Goal: Transaction & Acquisition: Book appointment/travel/reservation

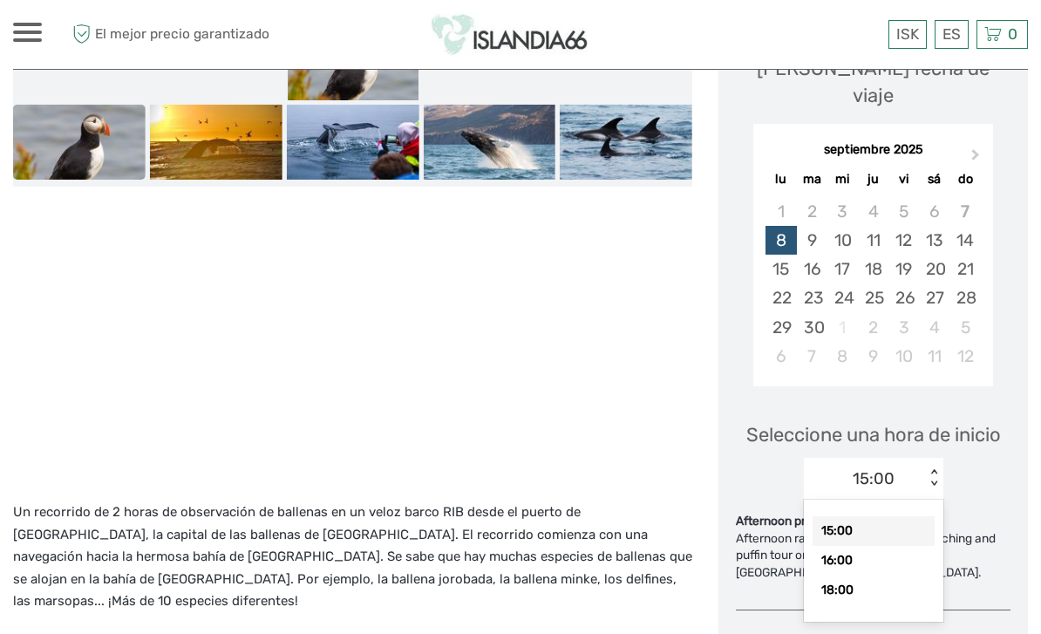
scroll to position [380, 0]
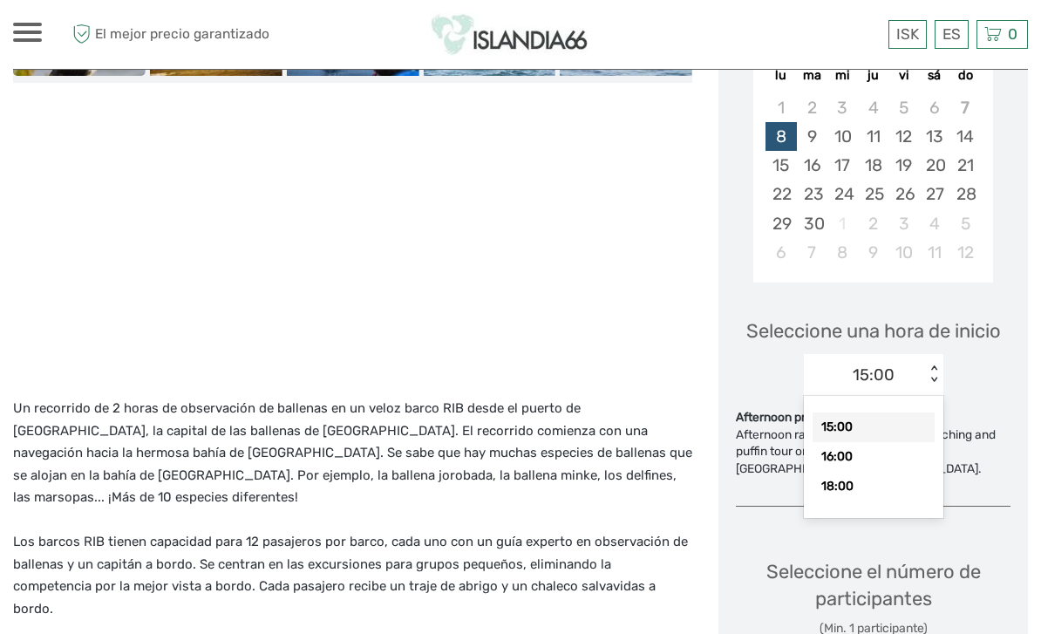
click at [877, 472] on div "18:00" at bounding box center [874, 487] width 122 height 30
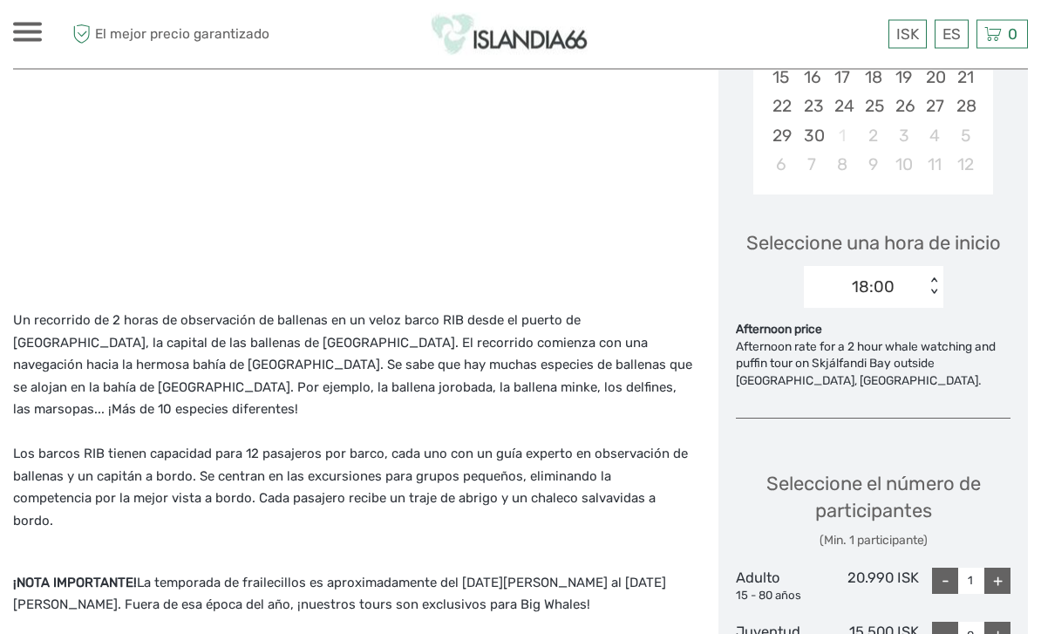
scroll to position [479, 0]
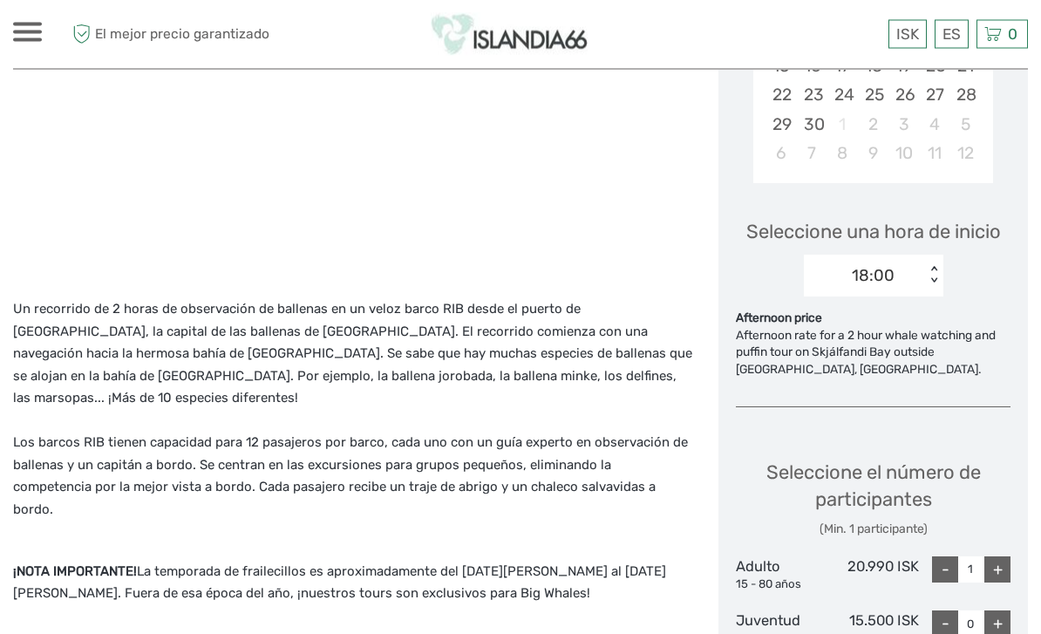
click at [998, 557] on div "+" at bounding box center [998, 570] width 26 height 26
type input "2"
click at [427, 365] on p "Un recorrido de 2 horas de observación de ballenas en un veloz barco RIB desde …" at bounding box center [352, 409] width 679 height 222
click at [501, 370] on p "Un recorrido de 2 horas de observación de ballenas en un veloz barco RIB desde …" at bounding box center [352, 409] width 679 height 222
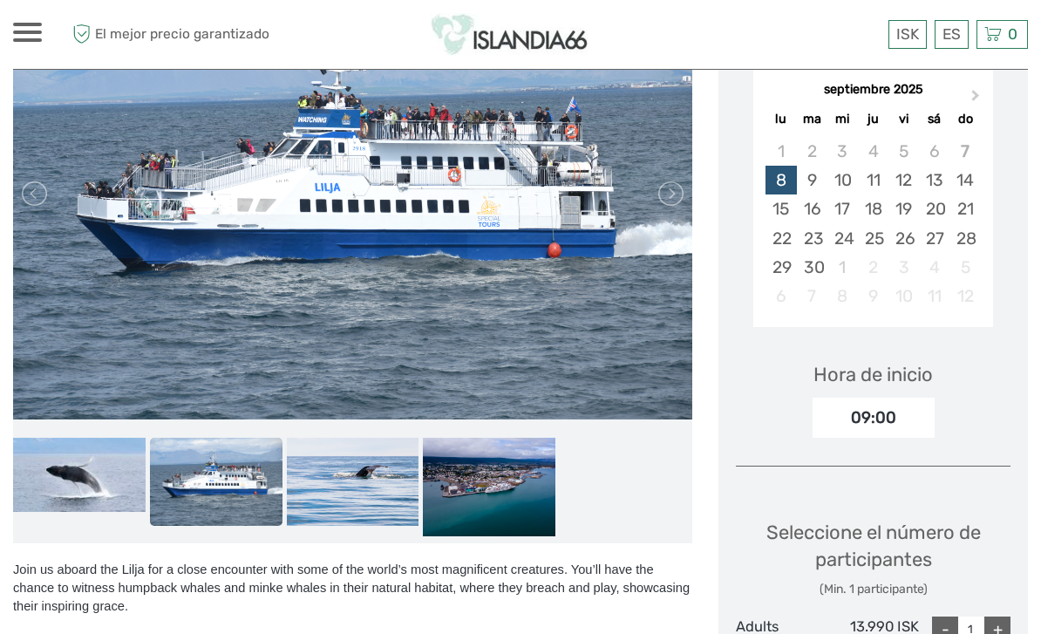
scroll to position [304, 0]
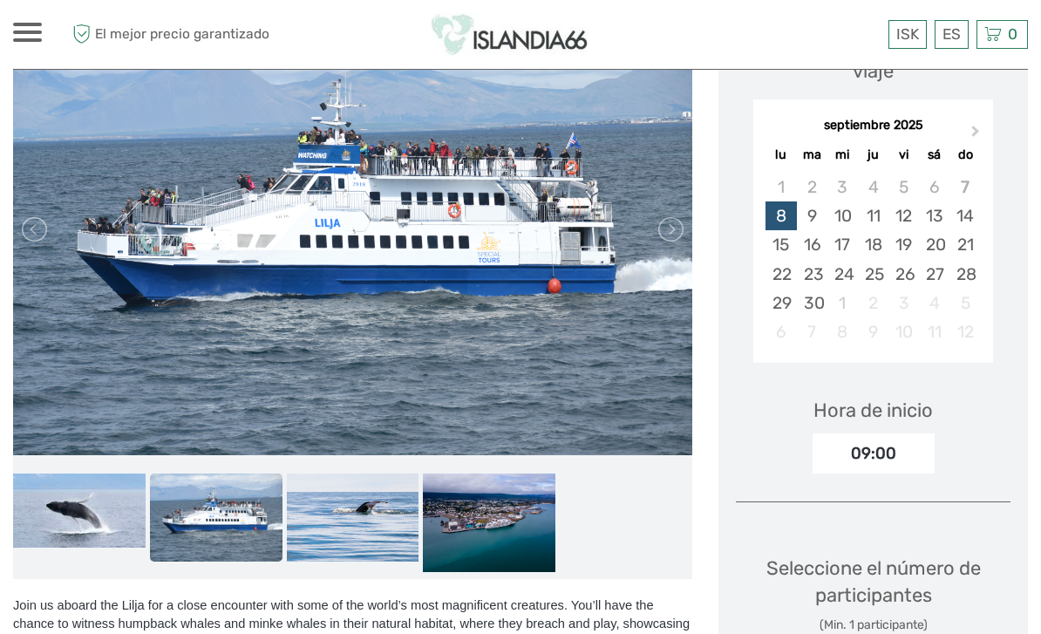
click at [904, 433] on div "09:00" at bounding box center [874, 453] width 122 height 40
click at [894, 433] on div "09:00" at bounding box center [874, 453] width 122 height 40
click at [889, 433] on div "09:00" at bounding box center [874, 453] width 122 height 40
click at [821, 201] on div "9" at bounding box center [812, 215] width 31 height 29
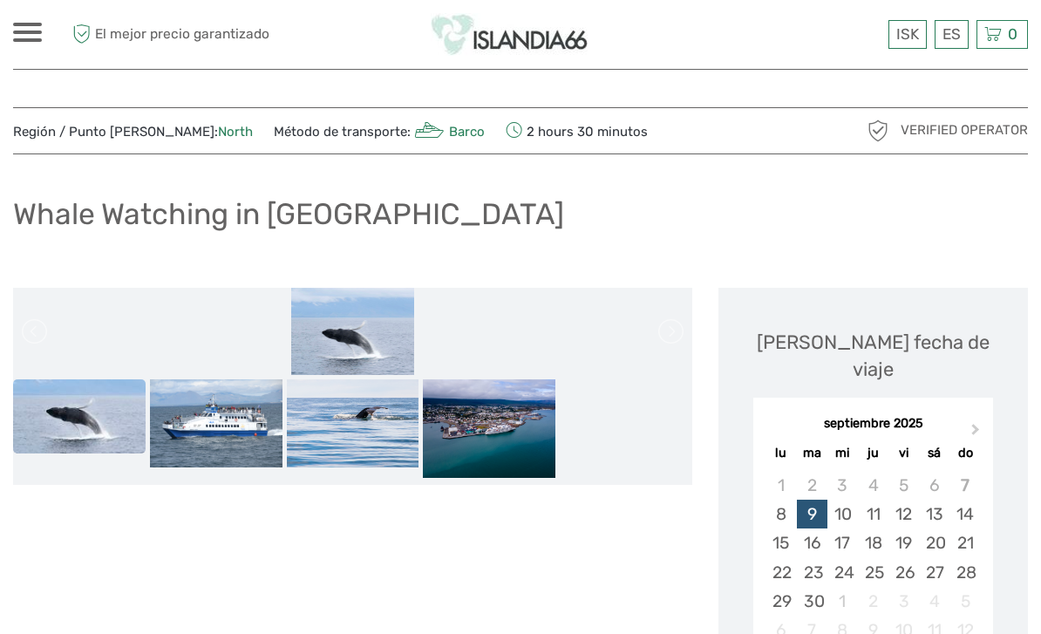
scroll to position [7, 0]
